Goal: Find specific page/section: Locate a particular part of the current website

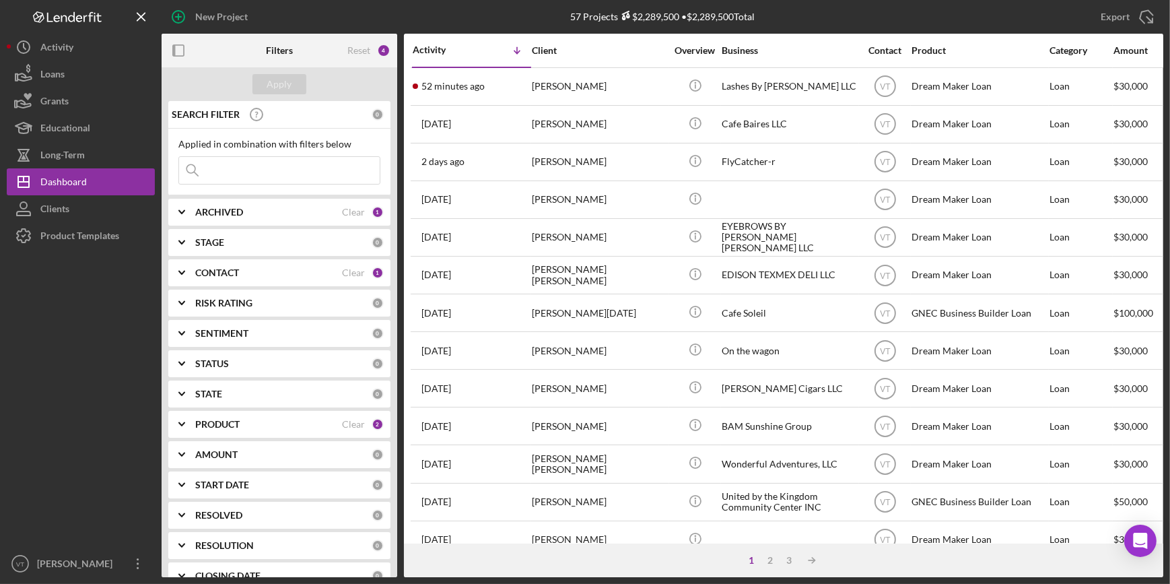
click at [249, 179] on input at bounding box center [279, 170] width 201 height 27
type input "[PERSON_NAME]"
click at [281, 85] on div "Apply" at bounding box center [279, 84] width 25 height 20
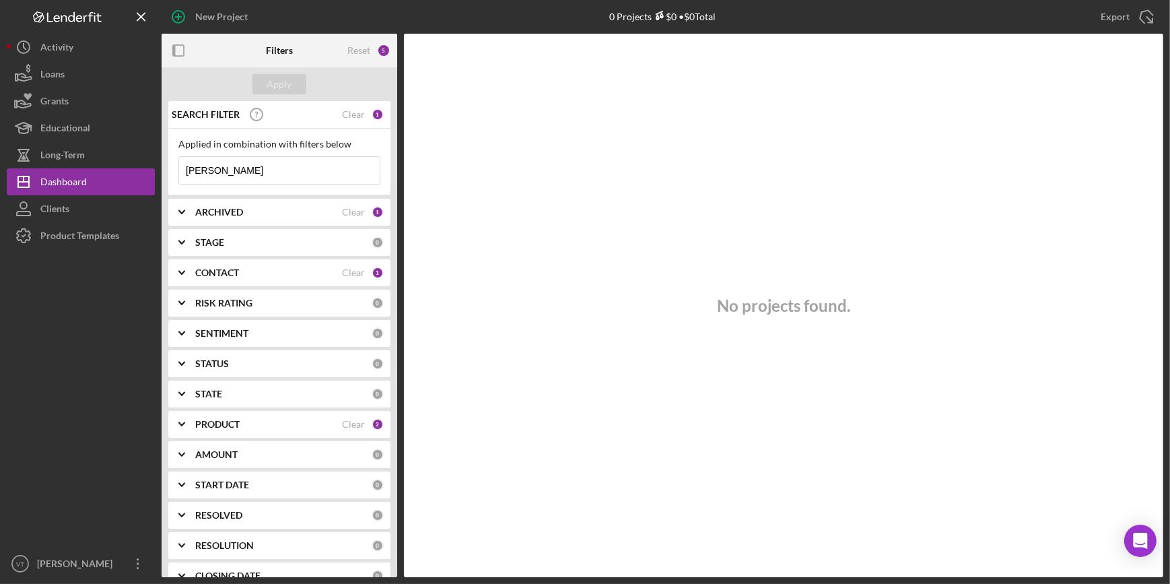
click at [178, 214] on icon "Icon/Expander" at bounding box center [182, 212] width 34 height 34
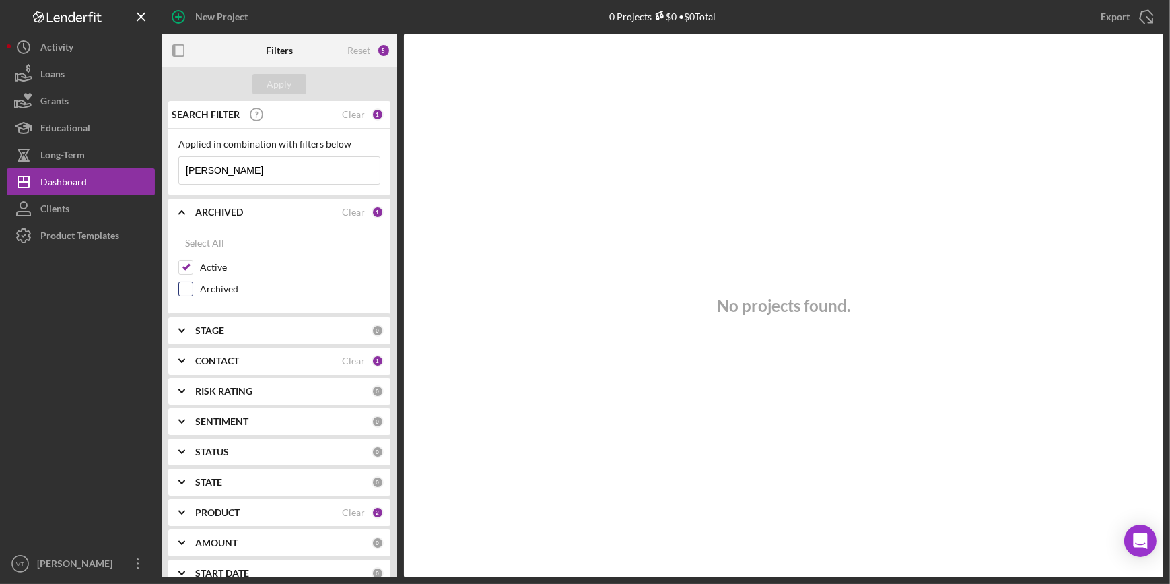
click at [186, 286] on input "Archived" at bounding box center [185, 288] width 13 height 13
checkbox input "true"
click at [286, 89] on div "Apply" at bounding box center [279, 84] width 25 height 20
